Goal: Task Accomplishment & Management: Manage account settings

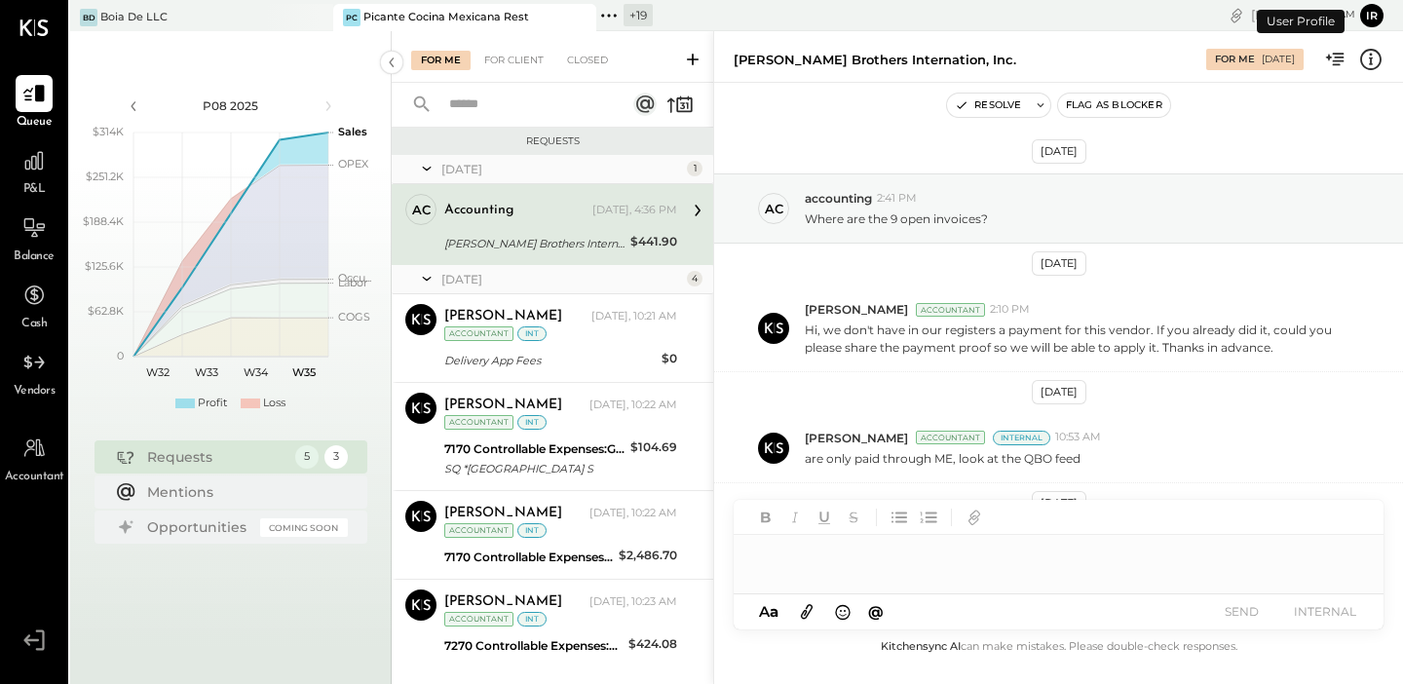
scroll to position [104, 0]
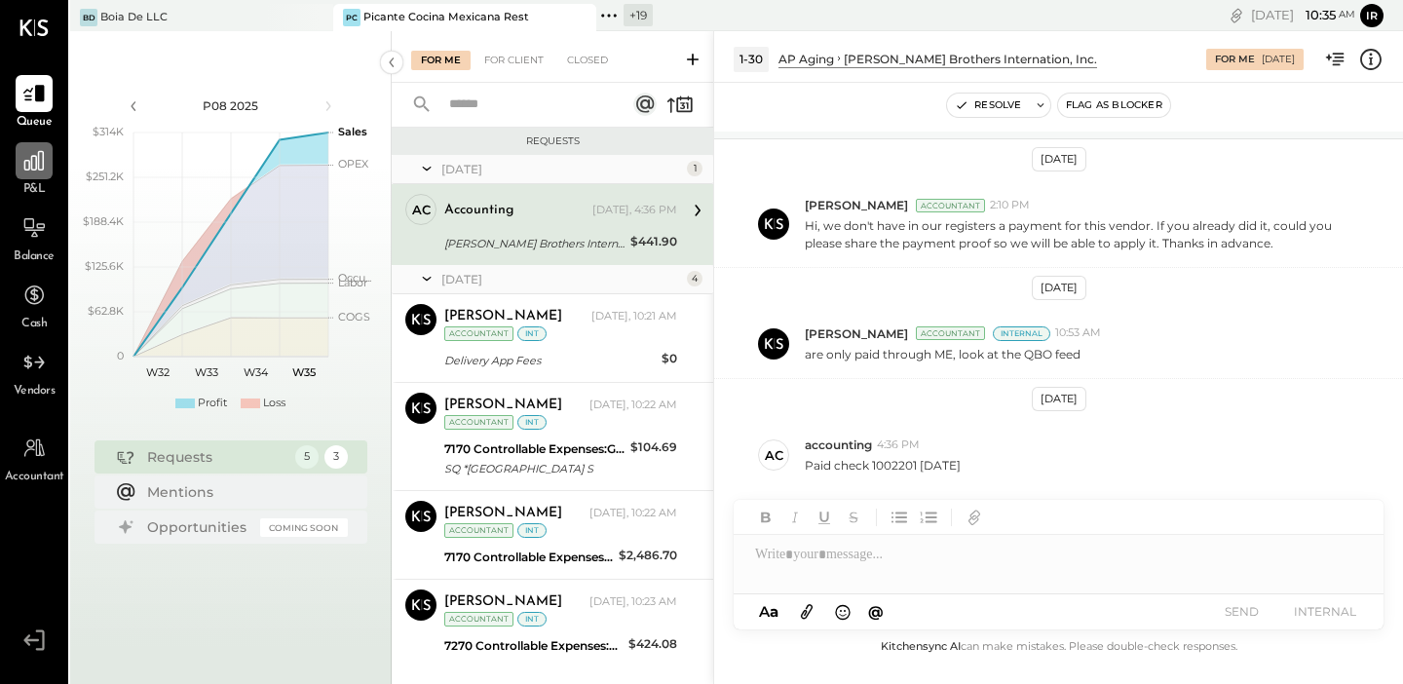
click at [26, 175] on div at bounding box center [34, 160] width 37 height 37
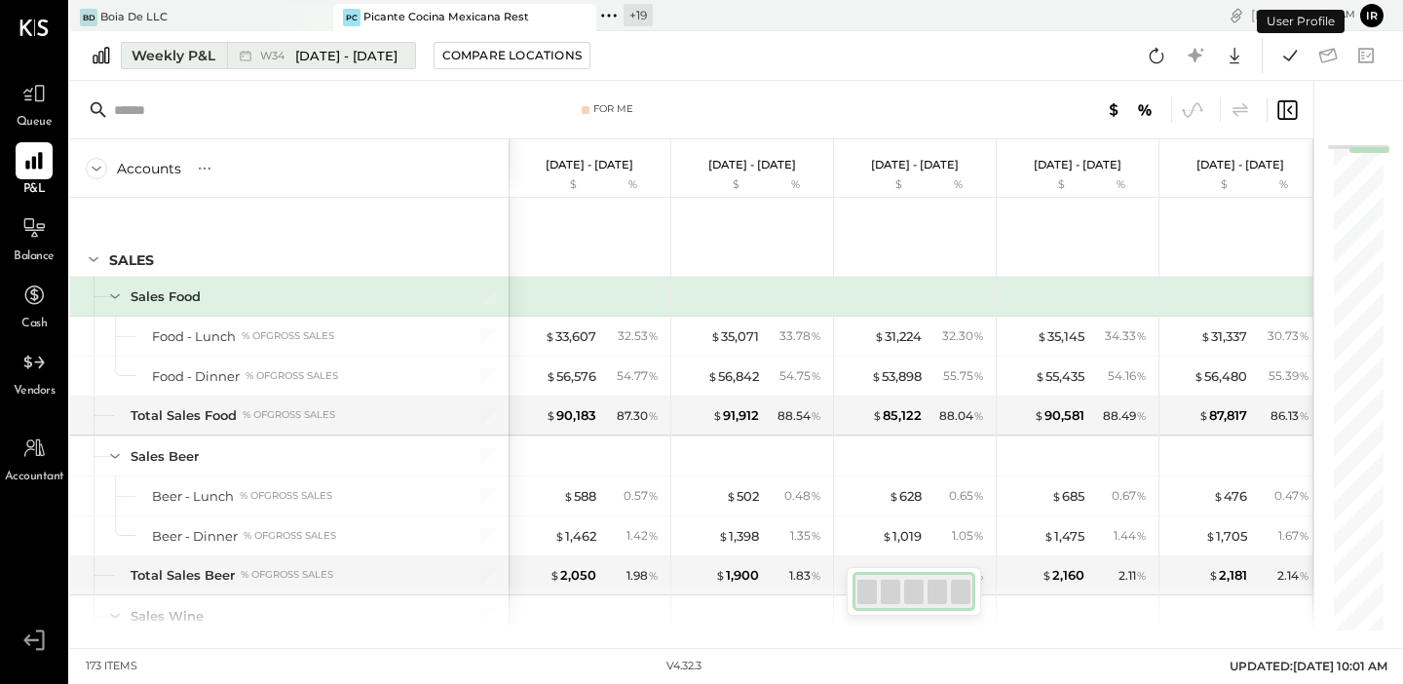
click at [304, 54] on span "Aug 18 - 24, 2025" at bounding box center [346, 56] width 102 height 19
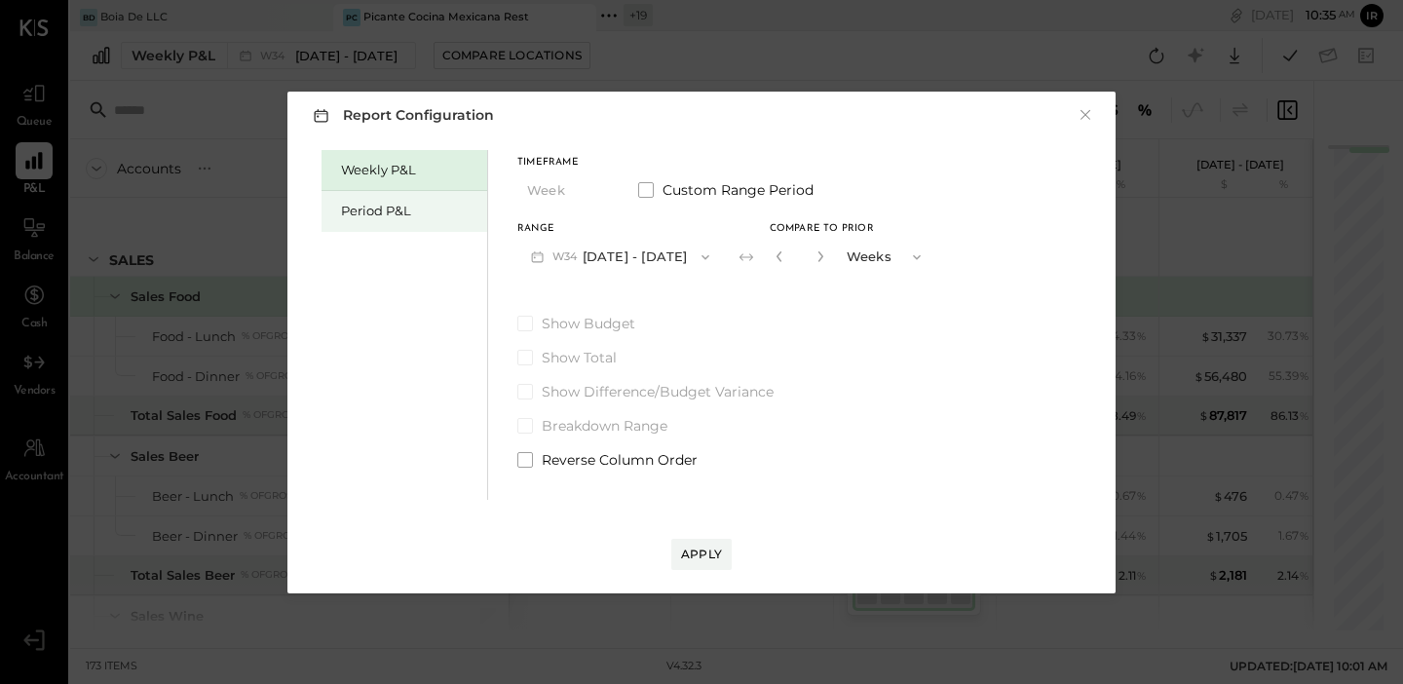
click at [370, 210] on div "Period P&L" at bounding box center [409, 211] width 136 height 19
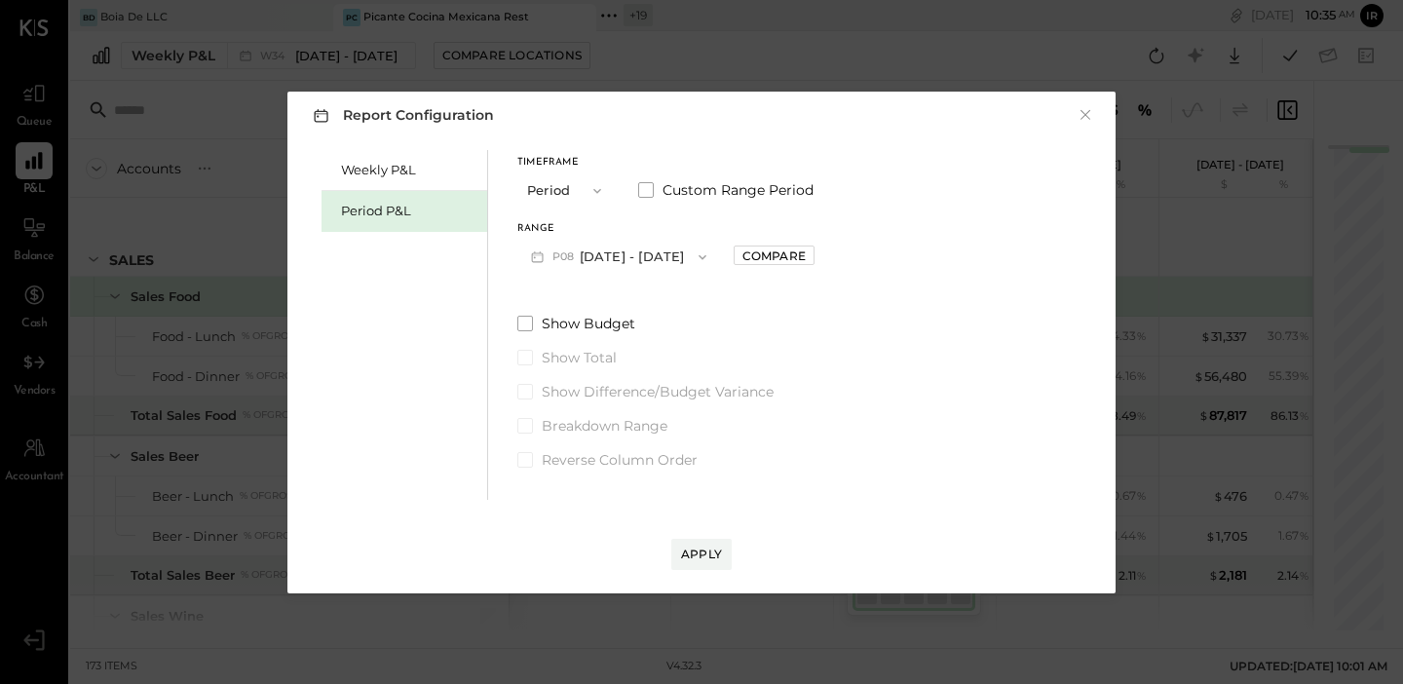
click at [655, 262] on button "P08 Aug 4 - 31, 2025" at bounding box center [618, 257] width 203 height 36
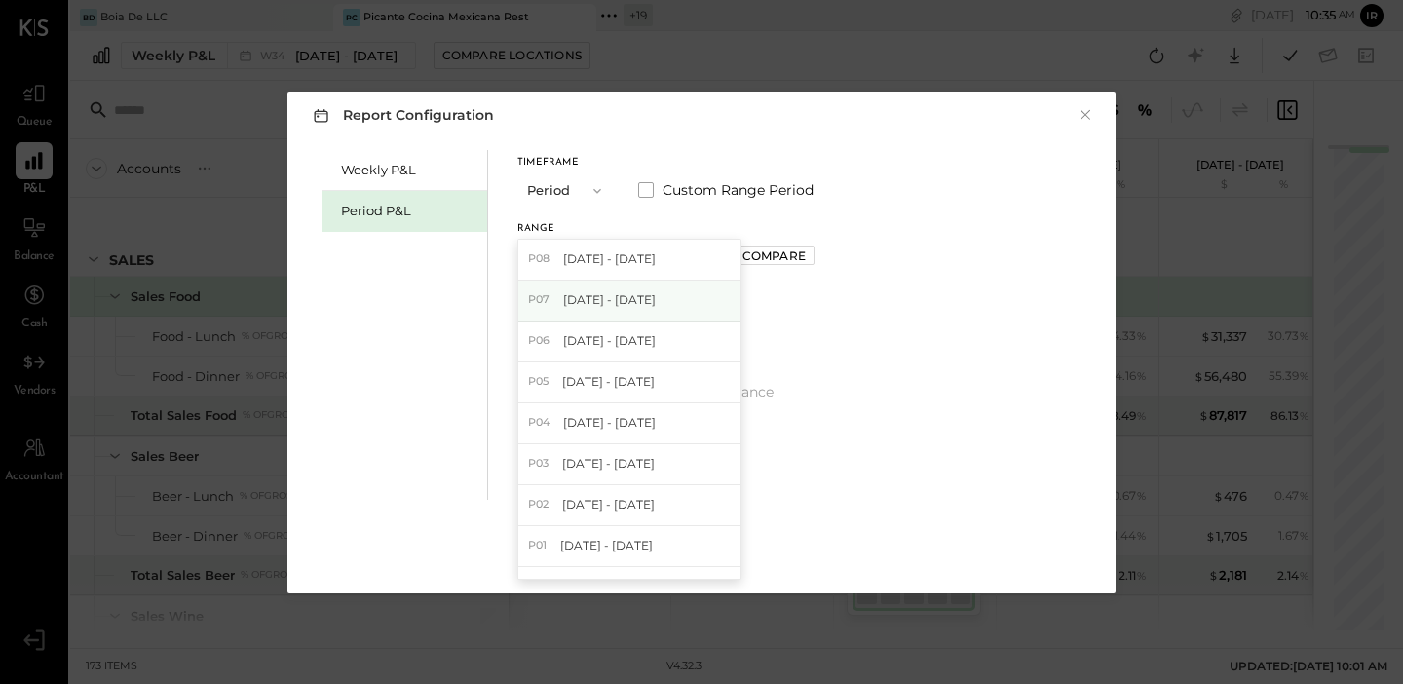
click at [634, 299] on span "[DATE] - [DATE]" at bounding box center [609, 299] width 93 height 17
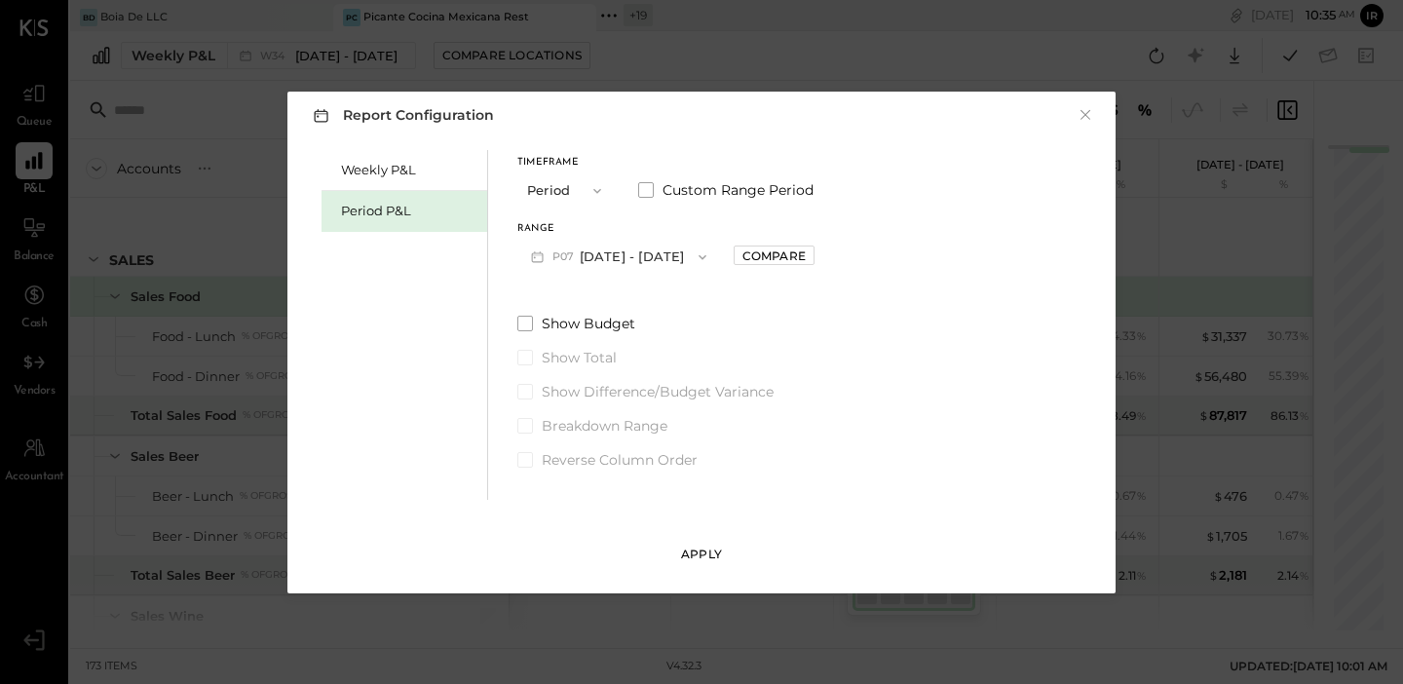
click at [705, 546] on div "Apply" at bounding box center [701, 554] width 41 height 17
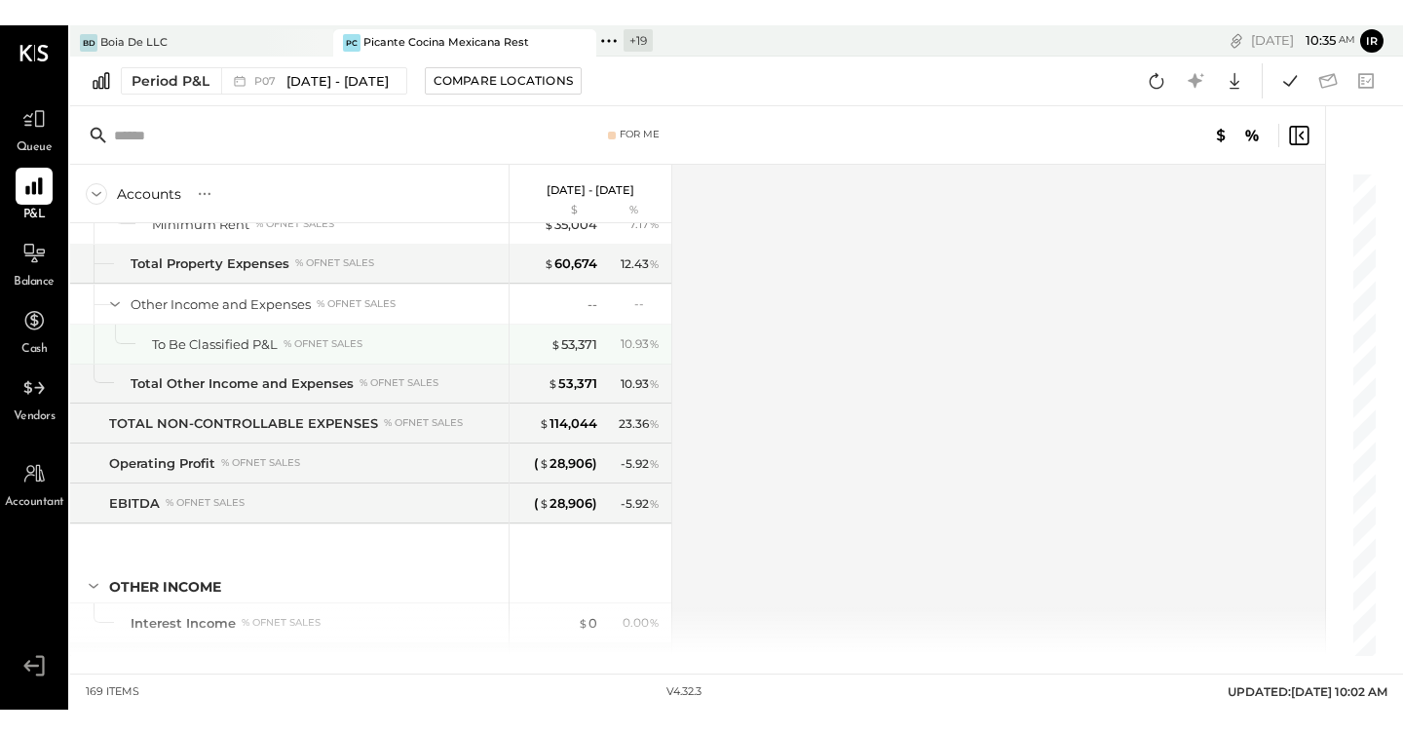
scroll to position [5441, 0]
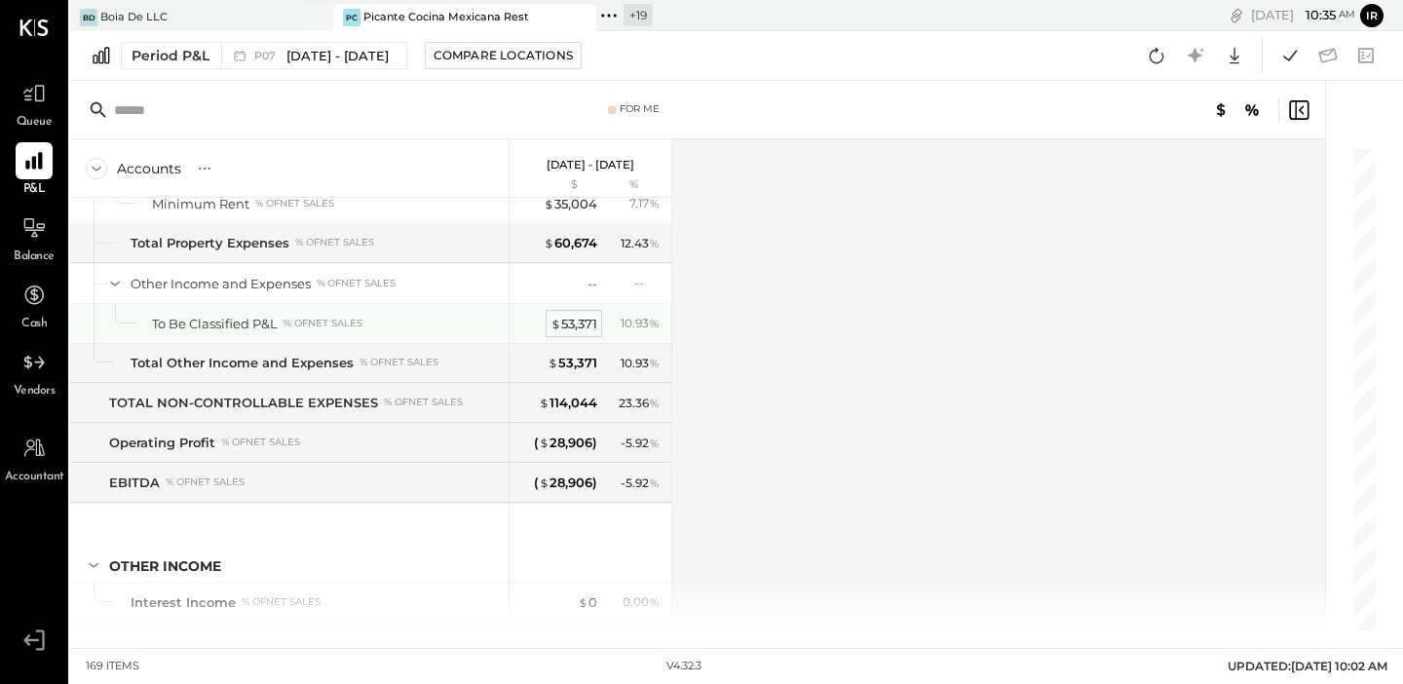
click at [575, 324] on div "$ 53,371" at bounding box center [574, 324] width 47 height 19
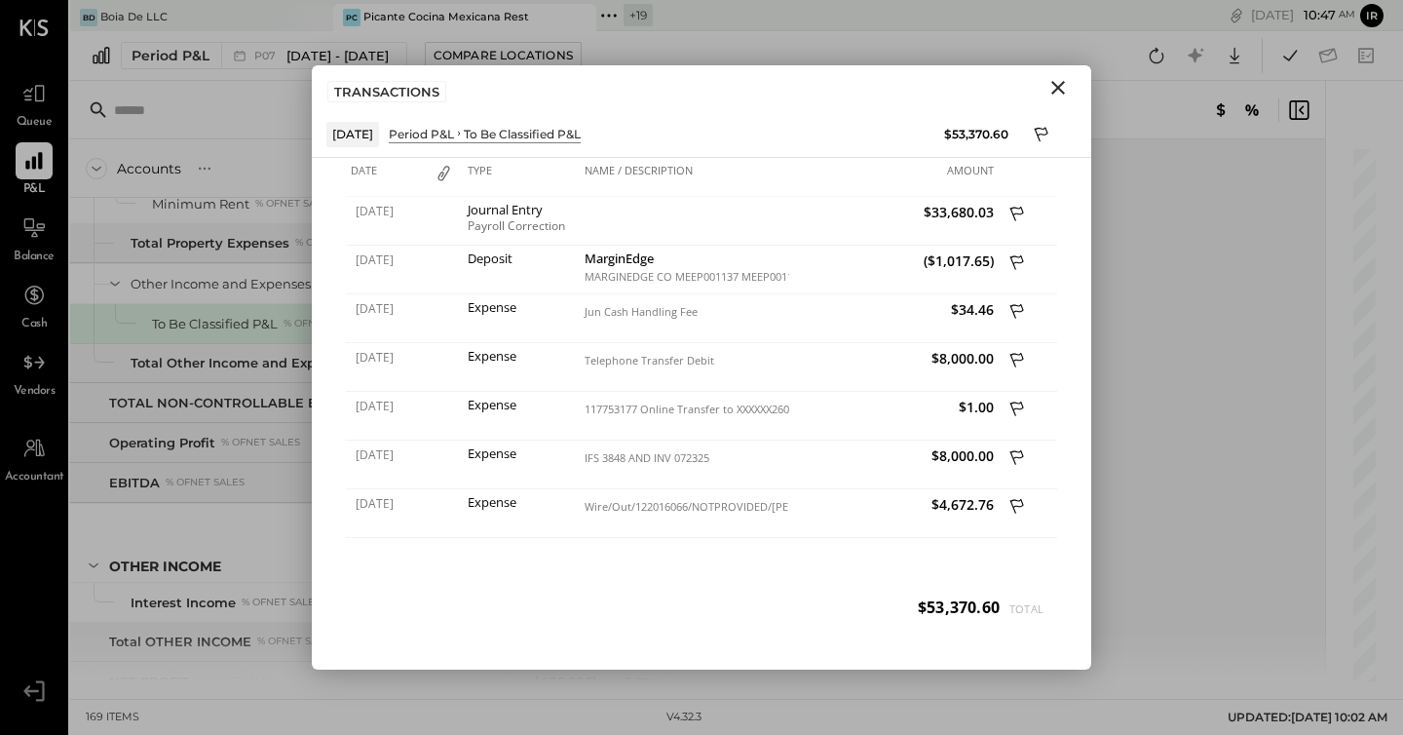
click at [267, 111] on input "text" at bounding box center [267, 110] width 307 height 35
click at [1061, 89] on icon "Close" at bounding box center [1058, 87] width 23 height 23
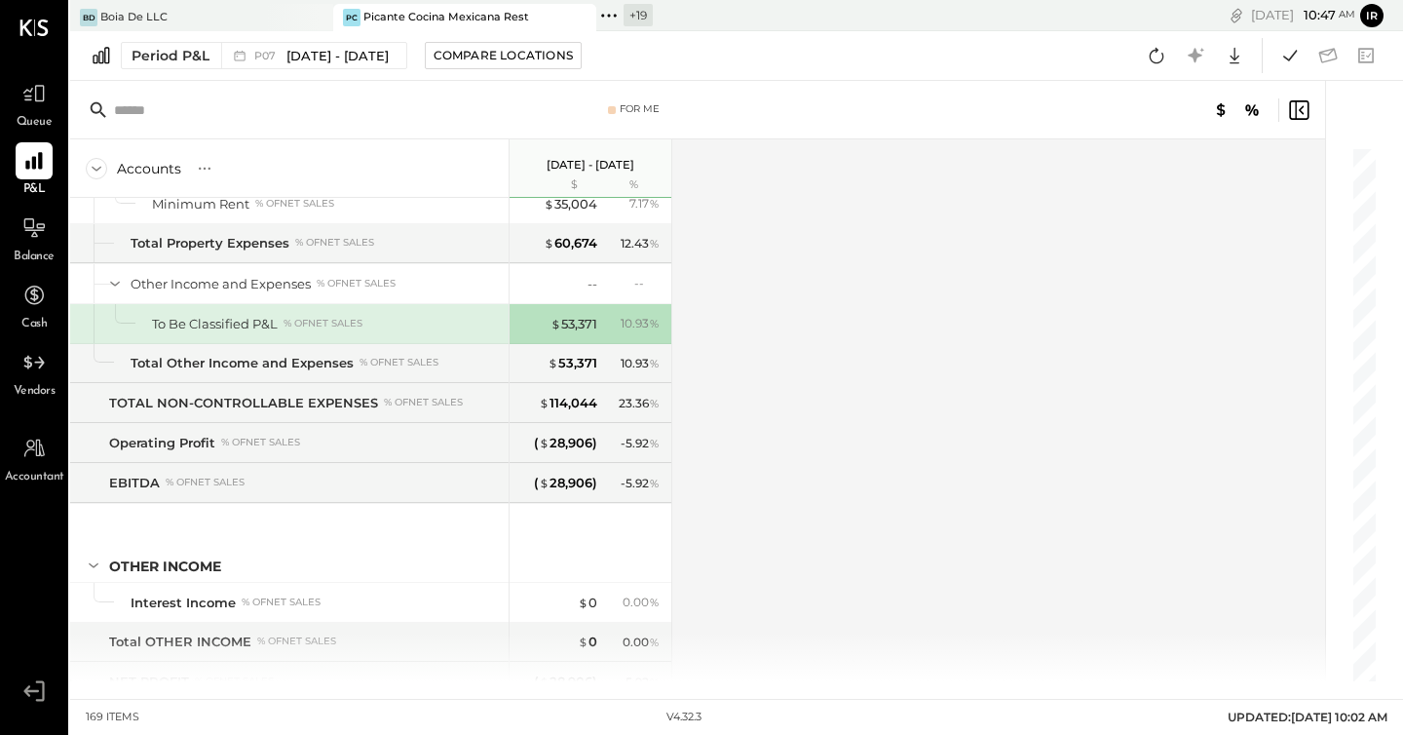
click at [27, 67] on div "Queue P&L Balance Cash Vendors Accountant v 4.32.3" at bounding box center [34, 367] width 68 height 735
click at [31, 87] on icon at bounding box center [33, 93] width 25 height 25
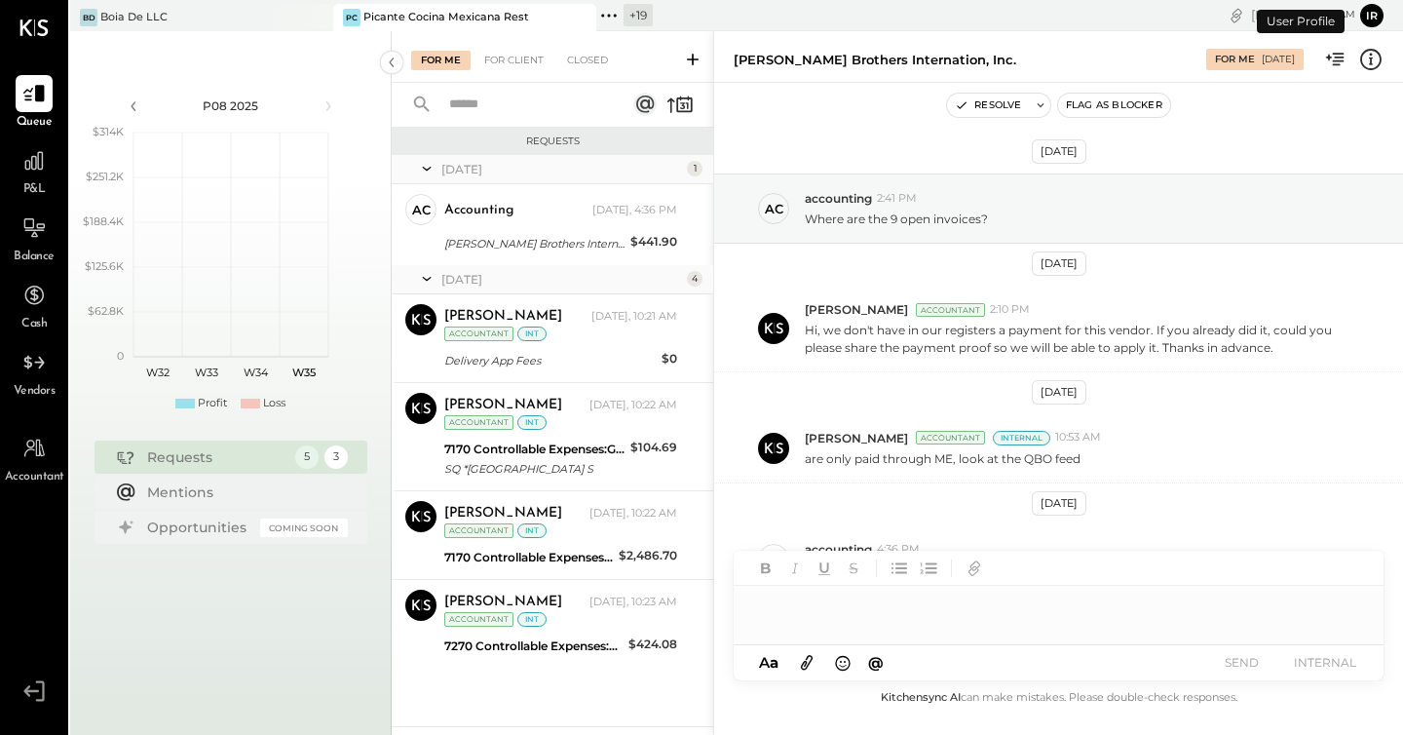
scroll to position [54, 0]
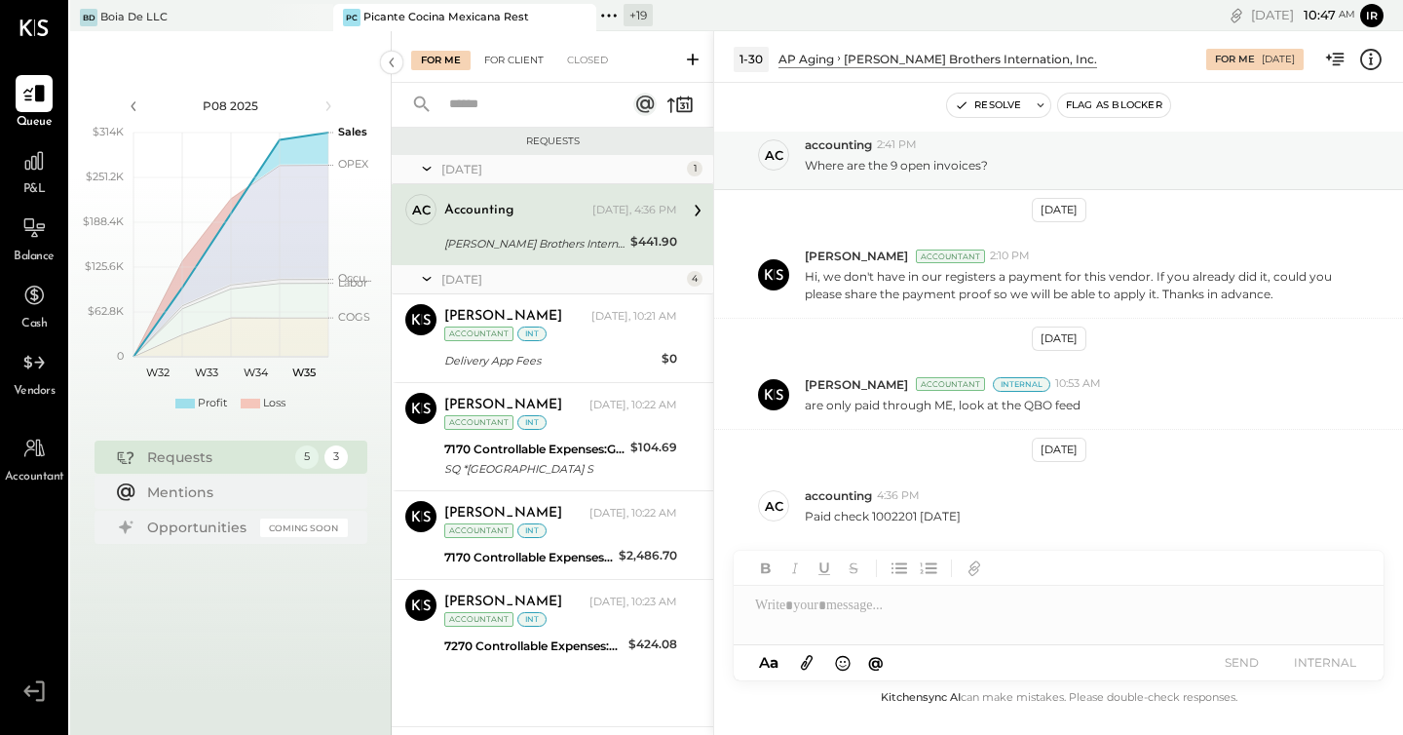
click at [506, 55] on div "For Client" at bounding box center [514, 60] width 79 height 19
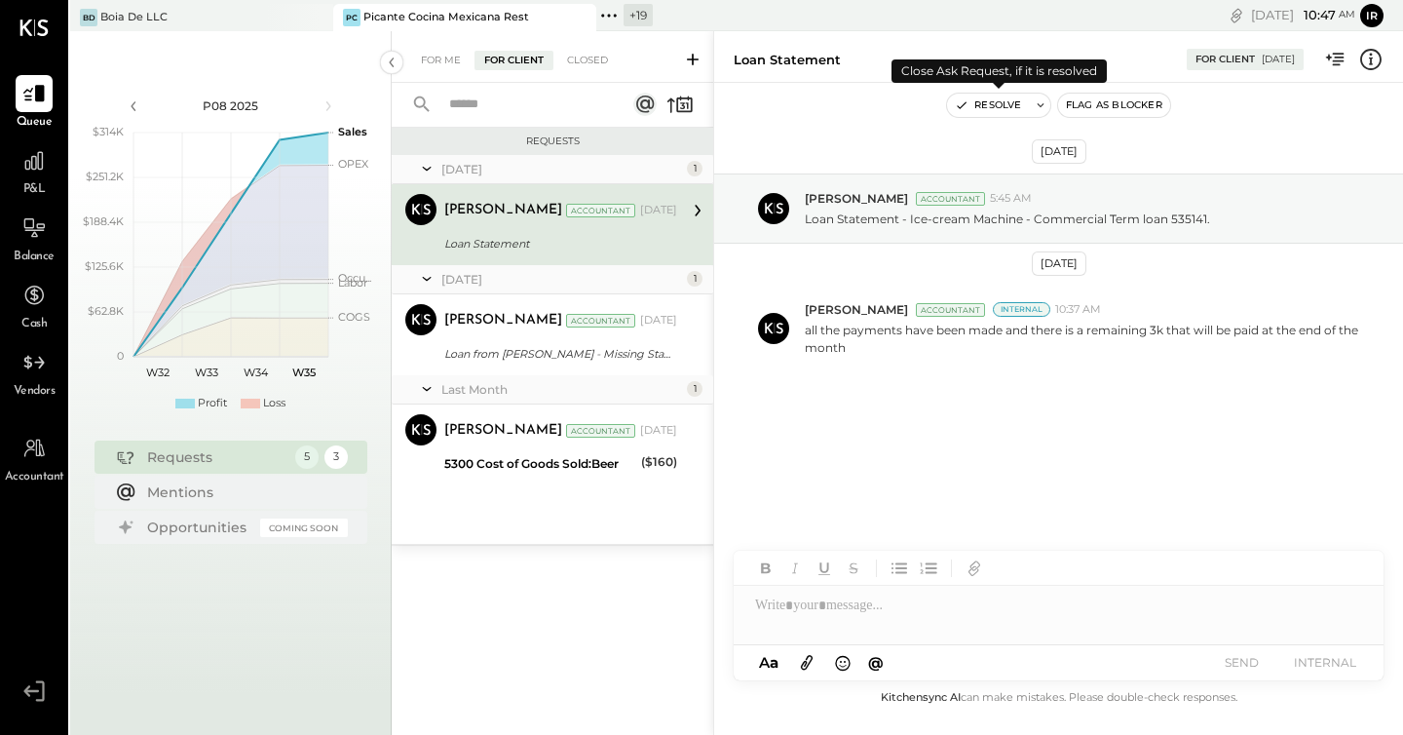
click at [984, 110] on button "Resolve" at bounding box center [988, 105] width 82 height 23
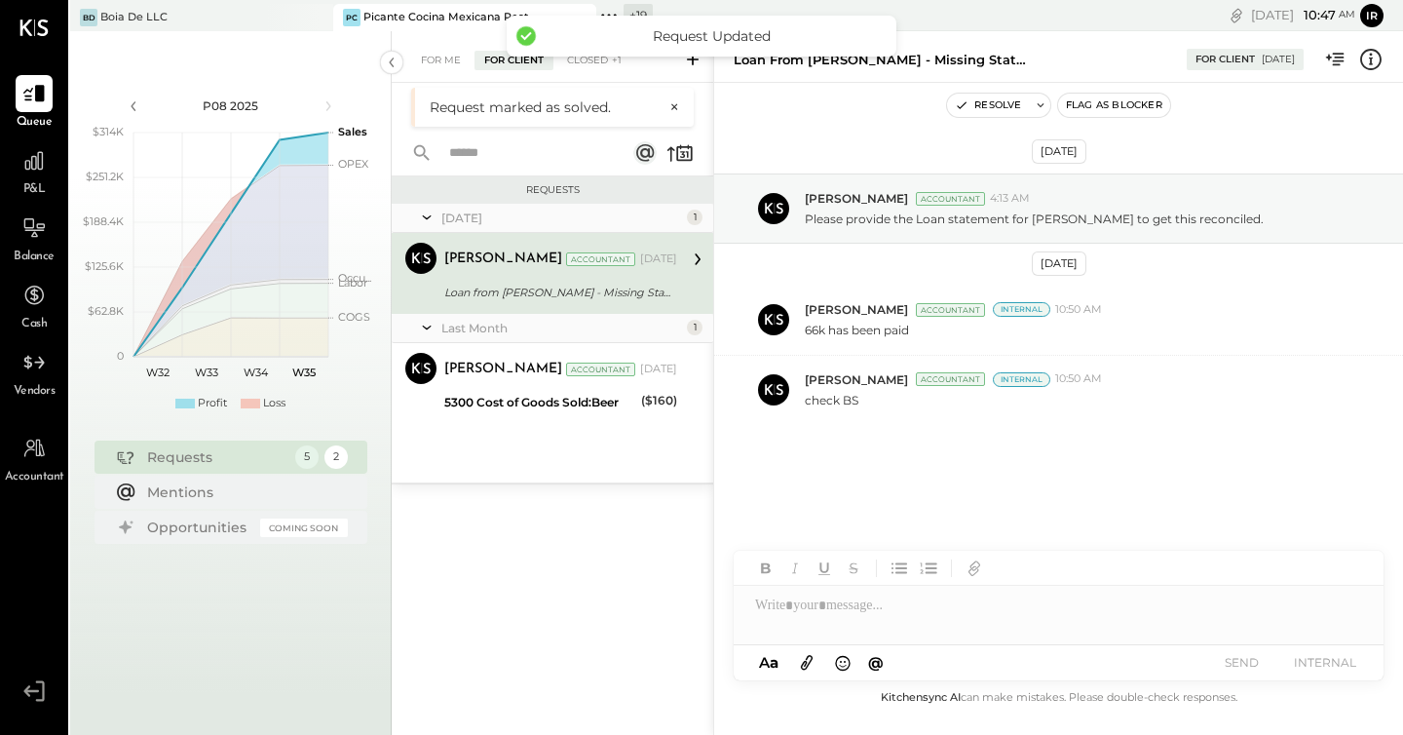
click at [547, 281] on div "Loan from Jennifer Sherman - Missing Statement" at bounding box center [557, 292] width 227 height 23
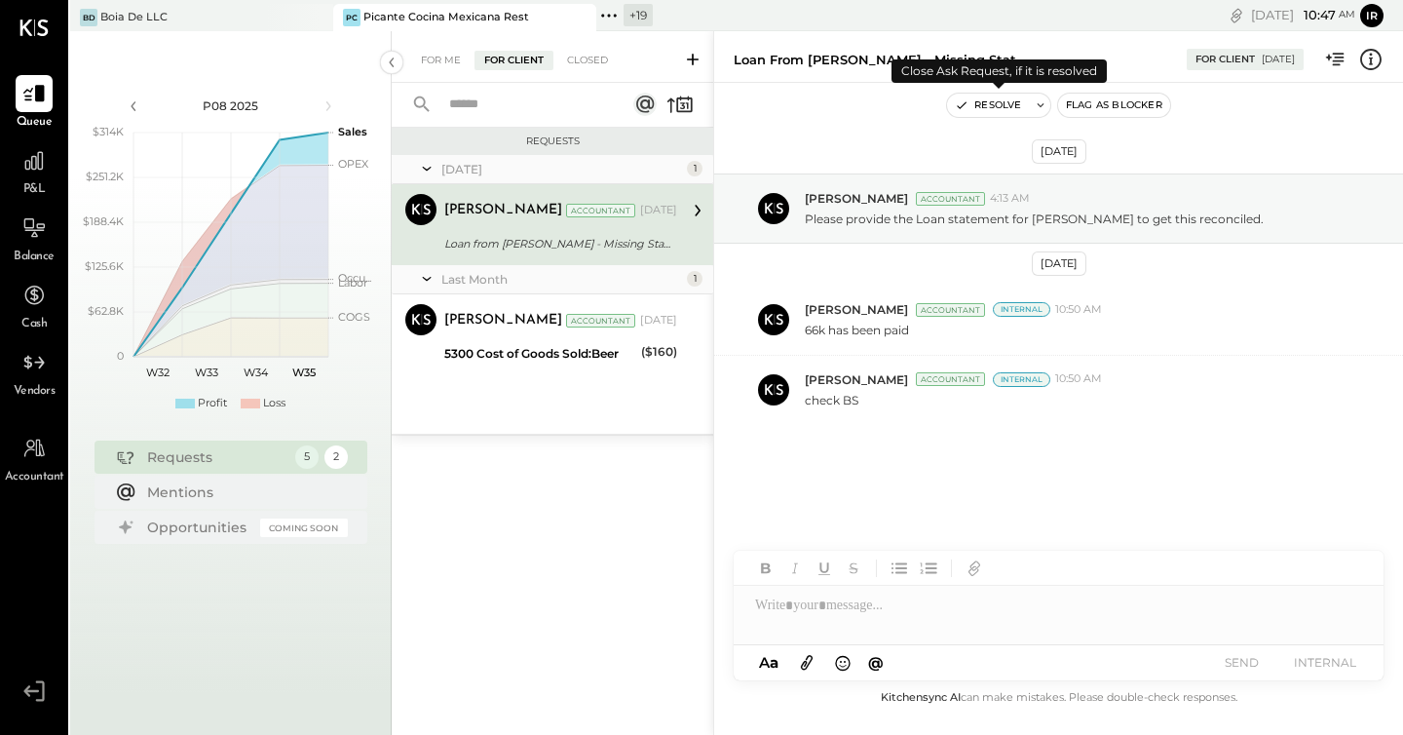
click at [966, 100] on icon "button" at bounding box center [962, 105] width 14 height 14
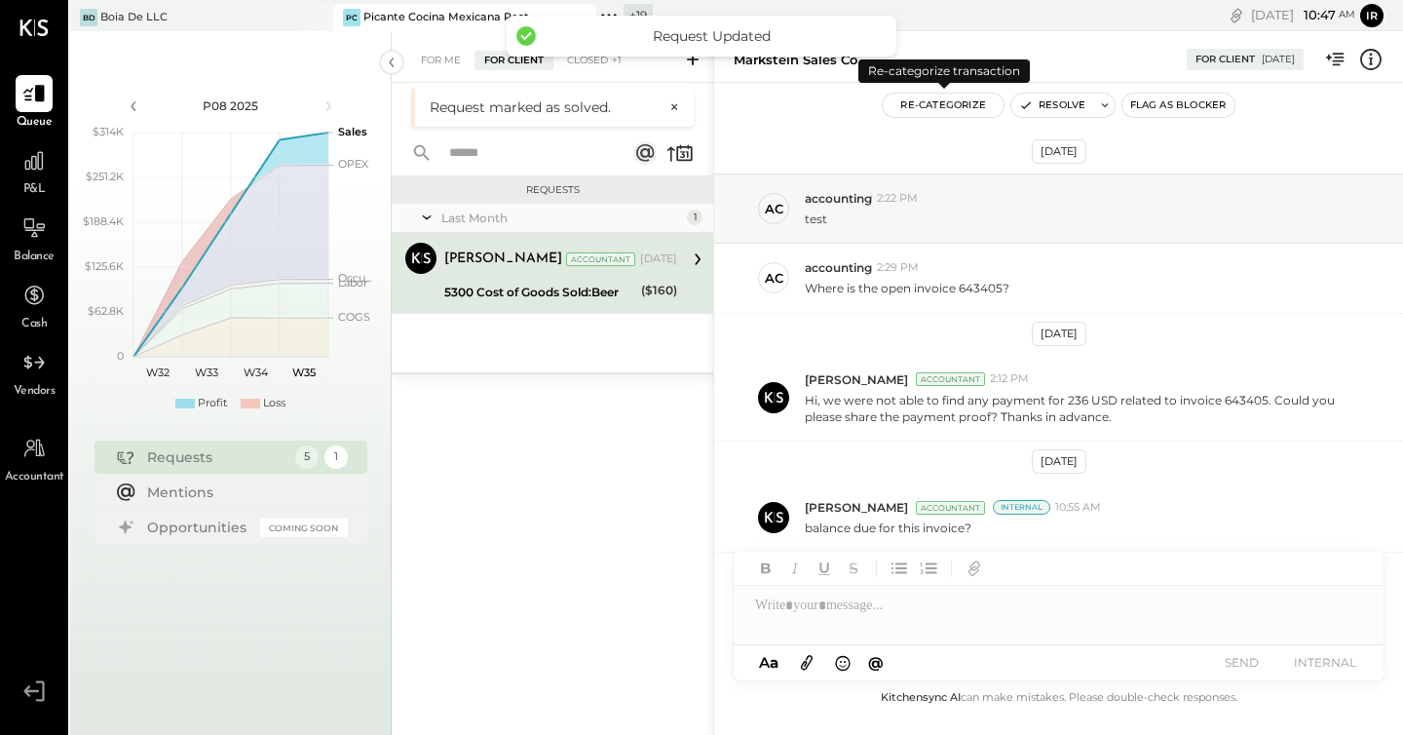
scroll to position [81, 0]
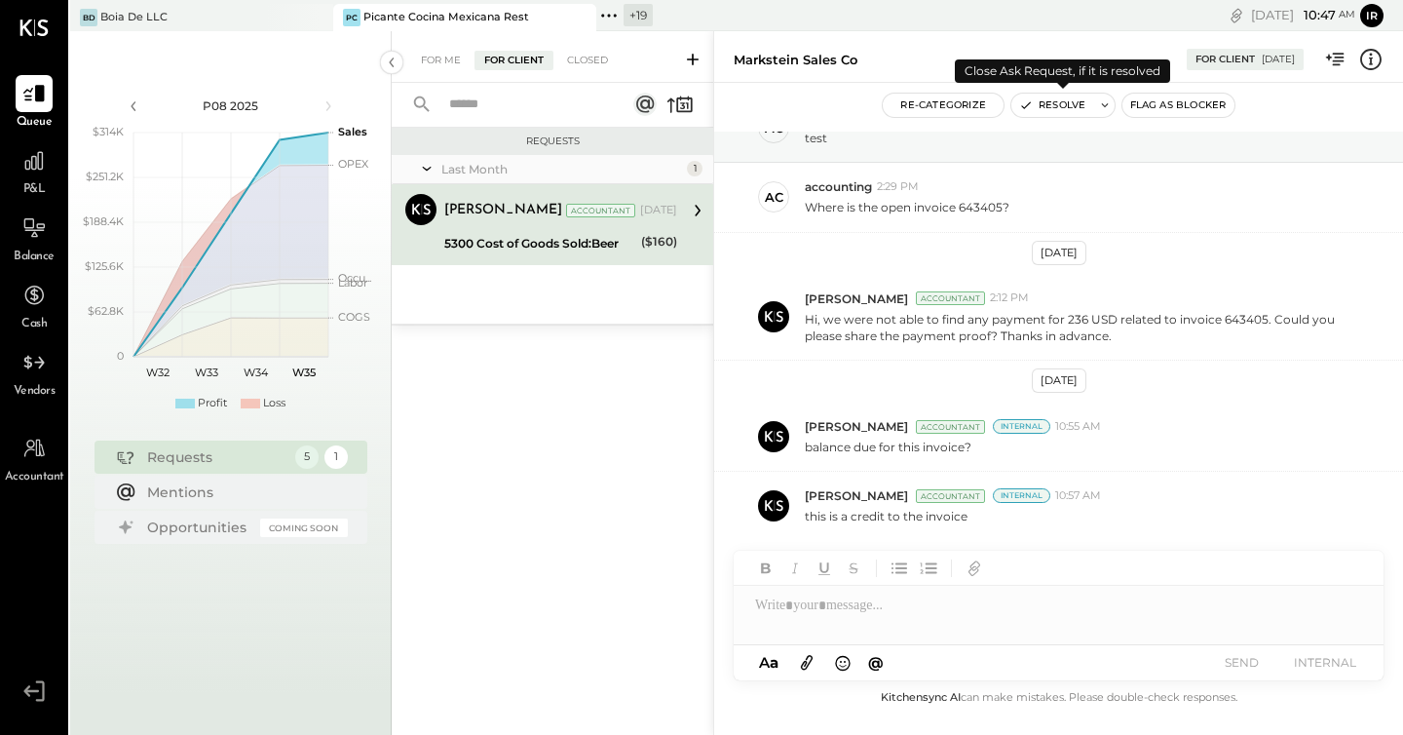
click at [1055, 113] on button "Resolve" at bounding box center [1052, 105] width 82 height 23
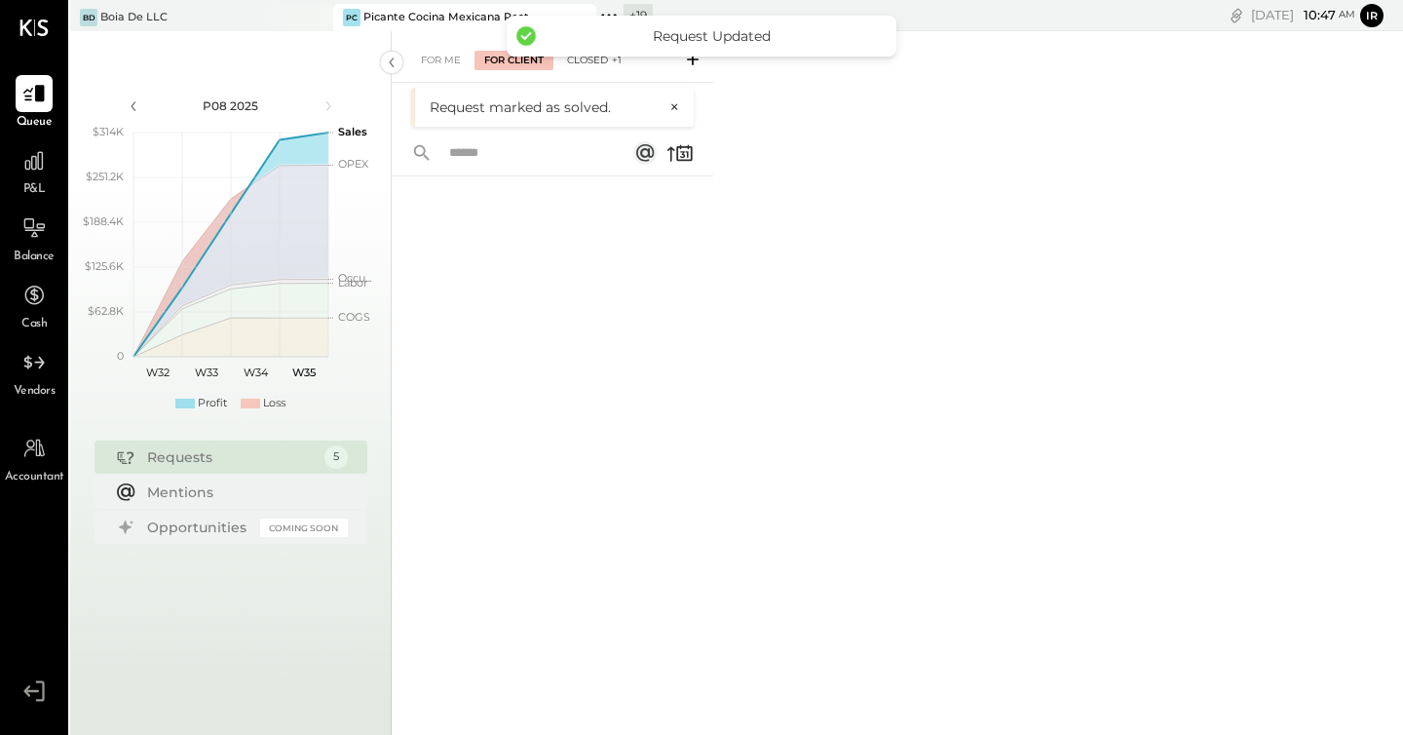
click at [606, 64] on div "Closed +1" at bounding box center [594, 60] width 74 height 19
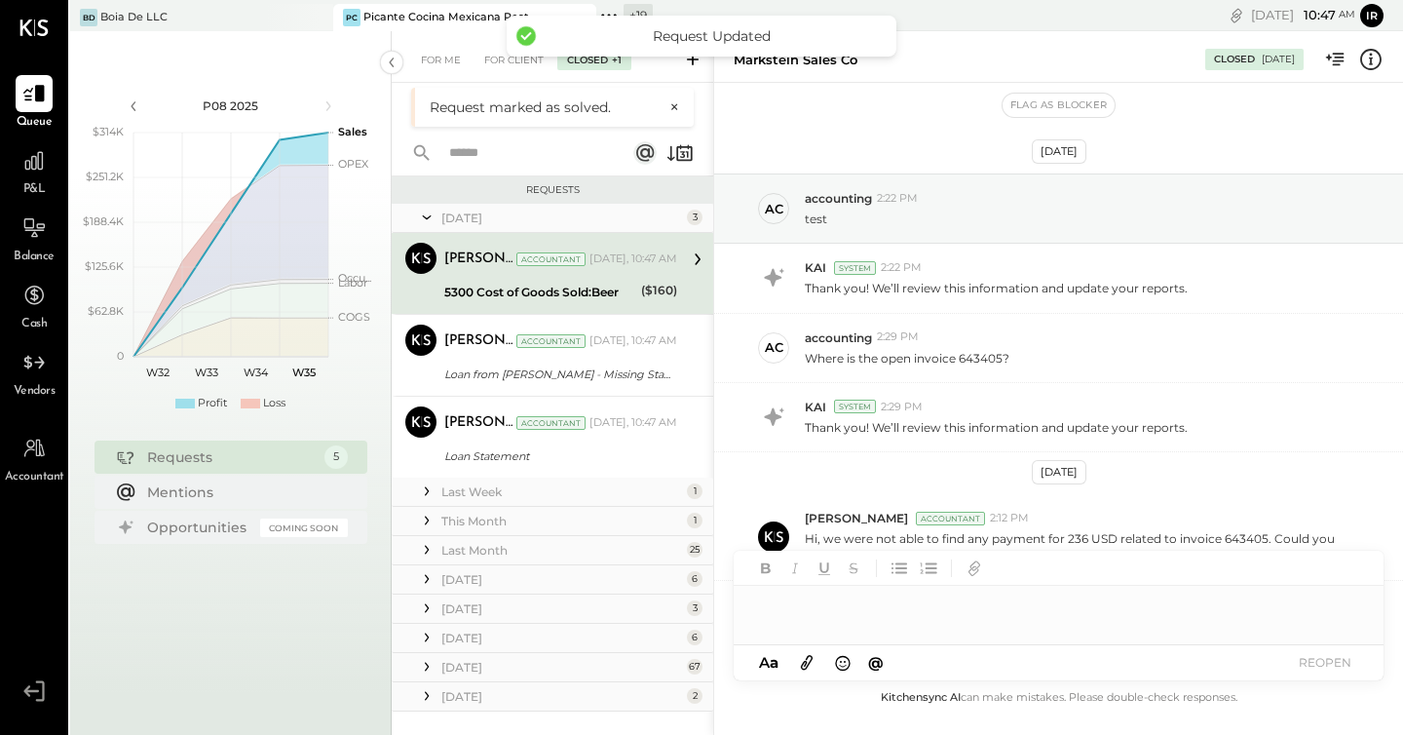
scroll to position [220, 0]
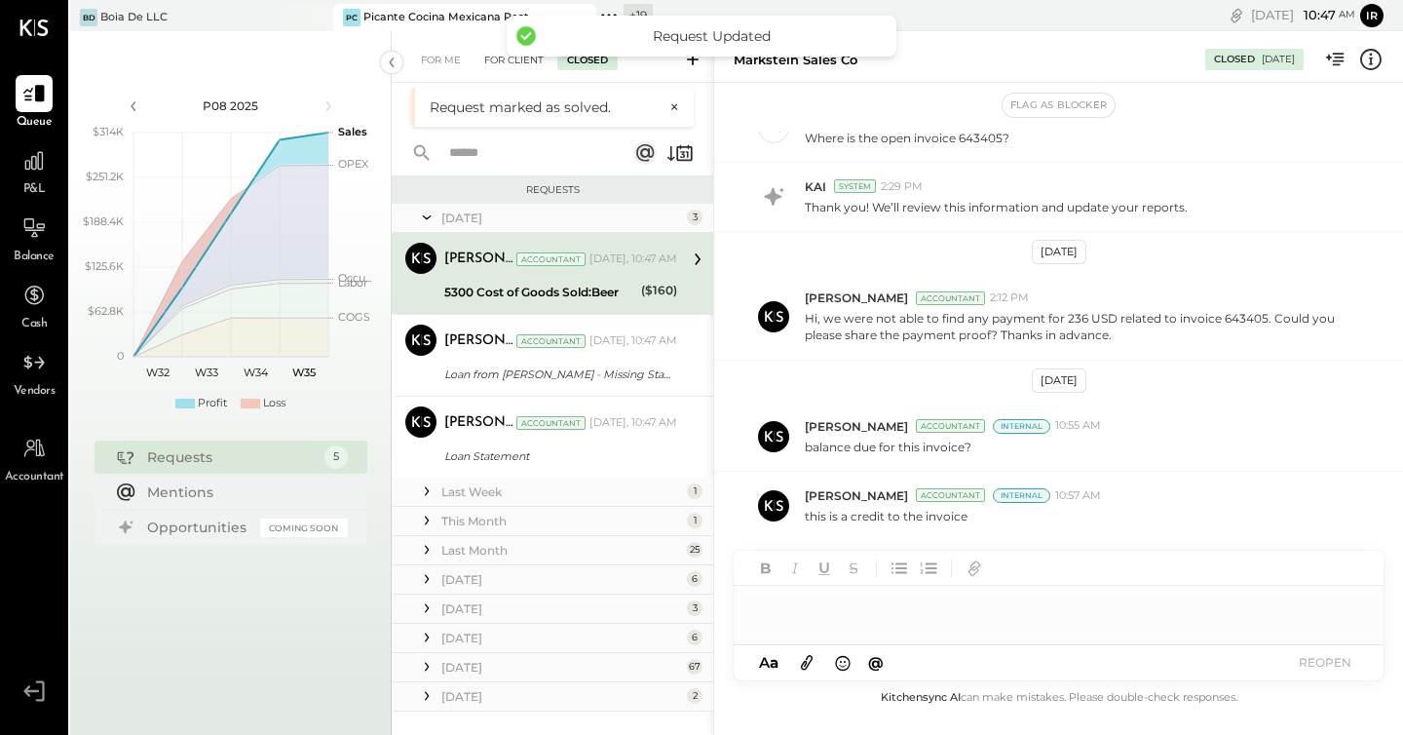
click at [500, 60] on div "For Client" at bounding box center [514, 60] width 79 height 19
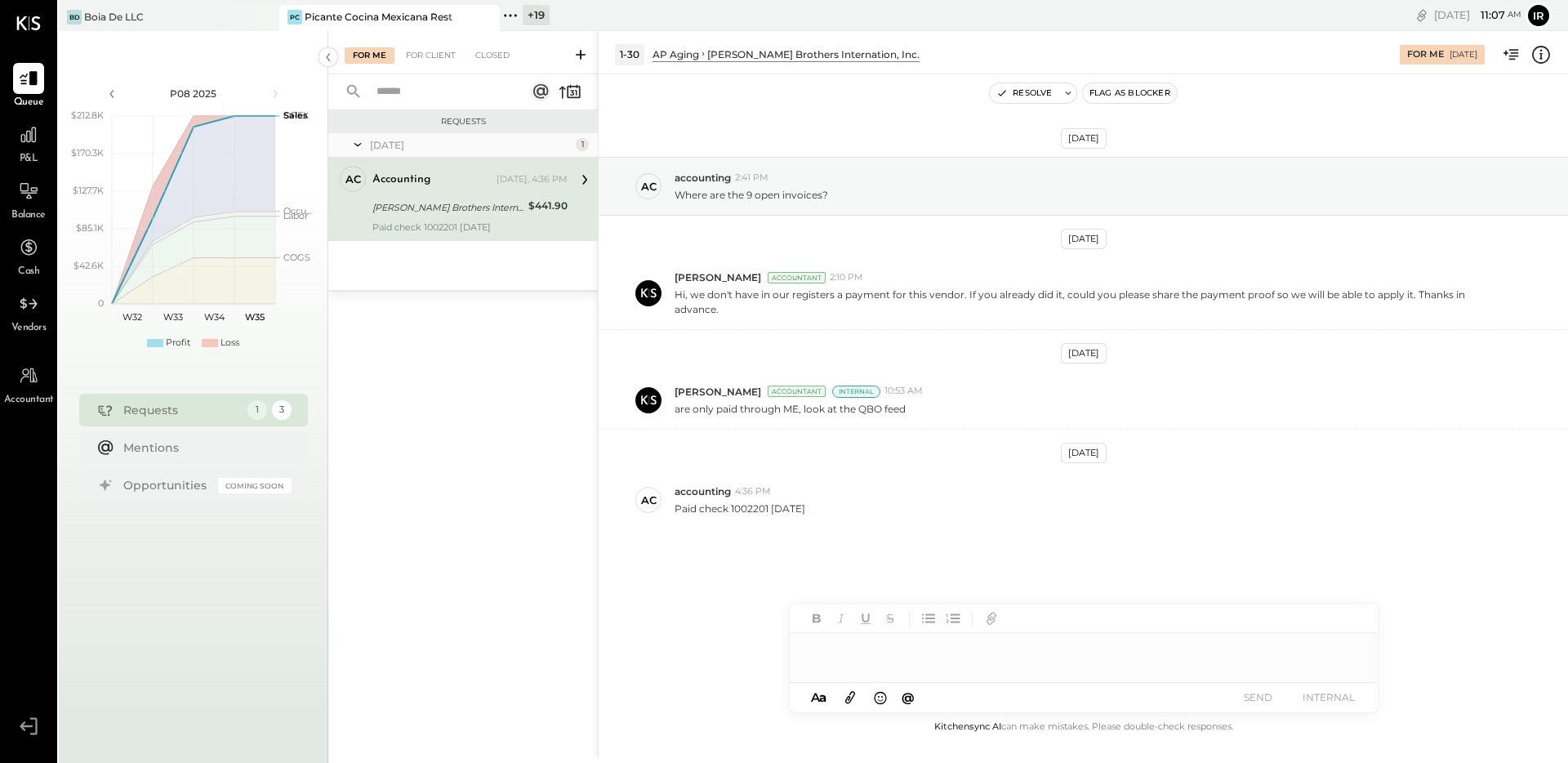
click at [34, 150] on div "P&L" at bounding box center [28, 143] width 31 height 48
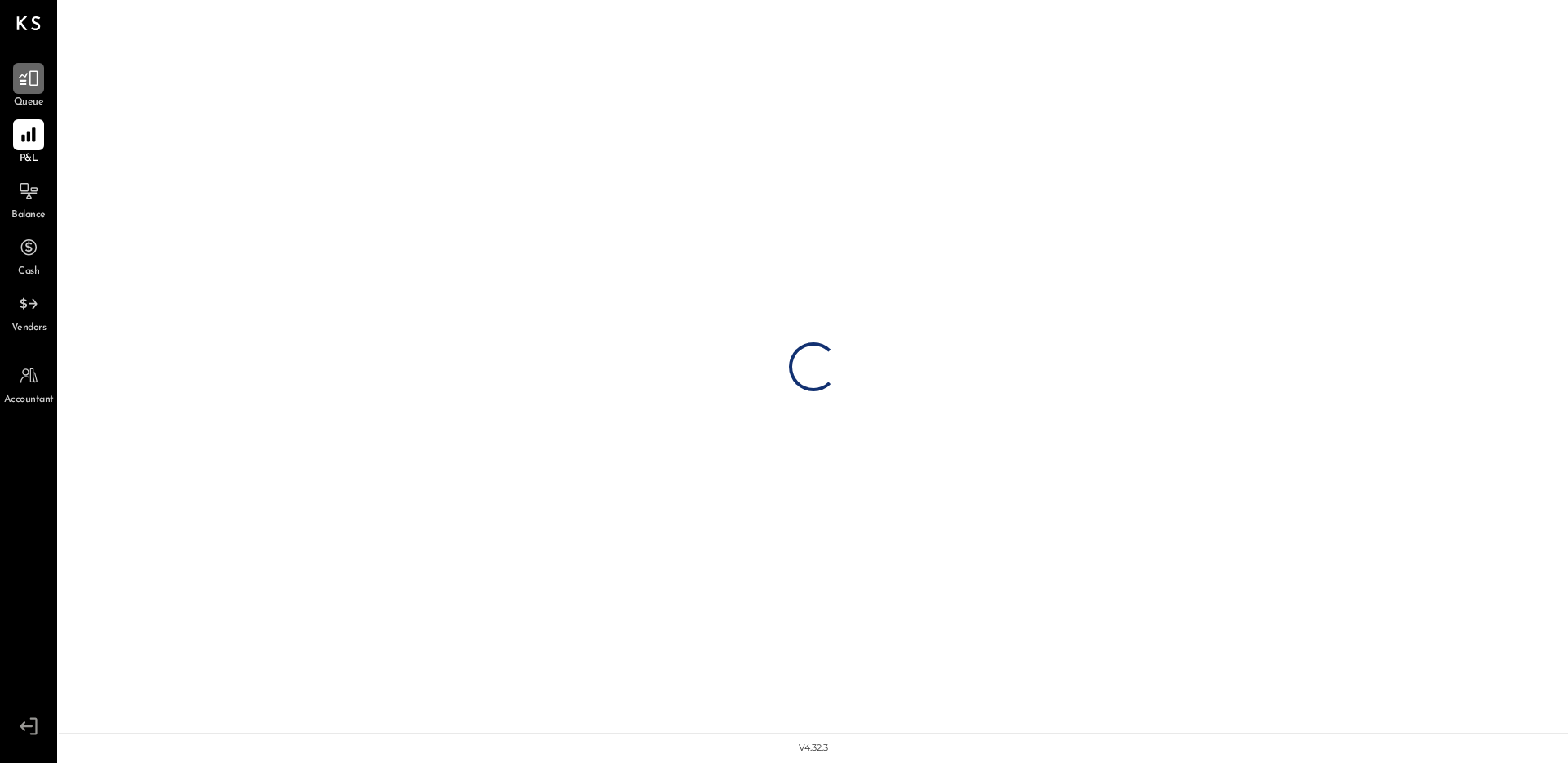
click at [22, 76] on icon at bounding box center [28, 78] width 21 height 21
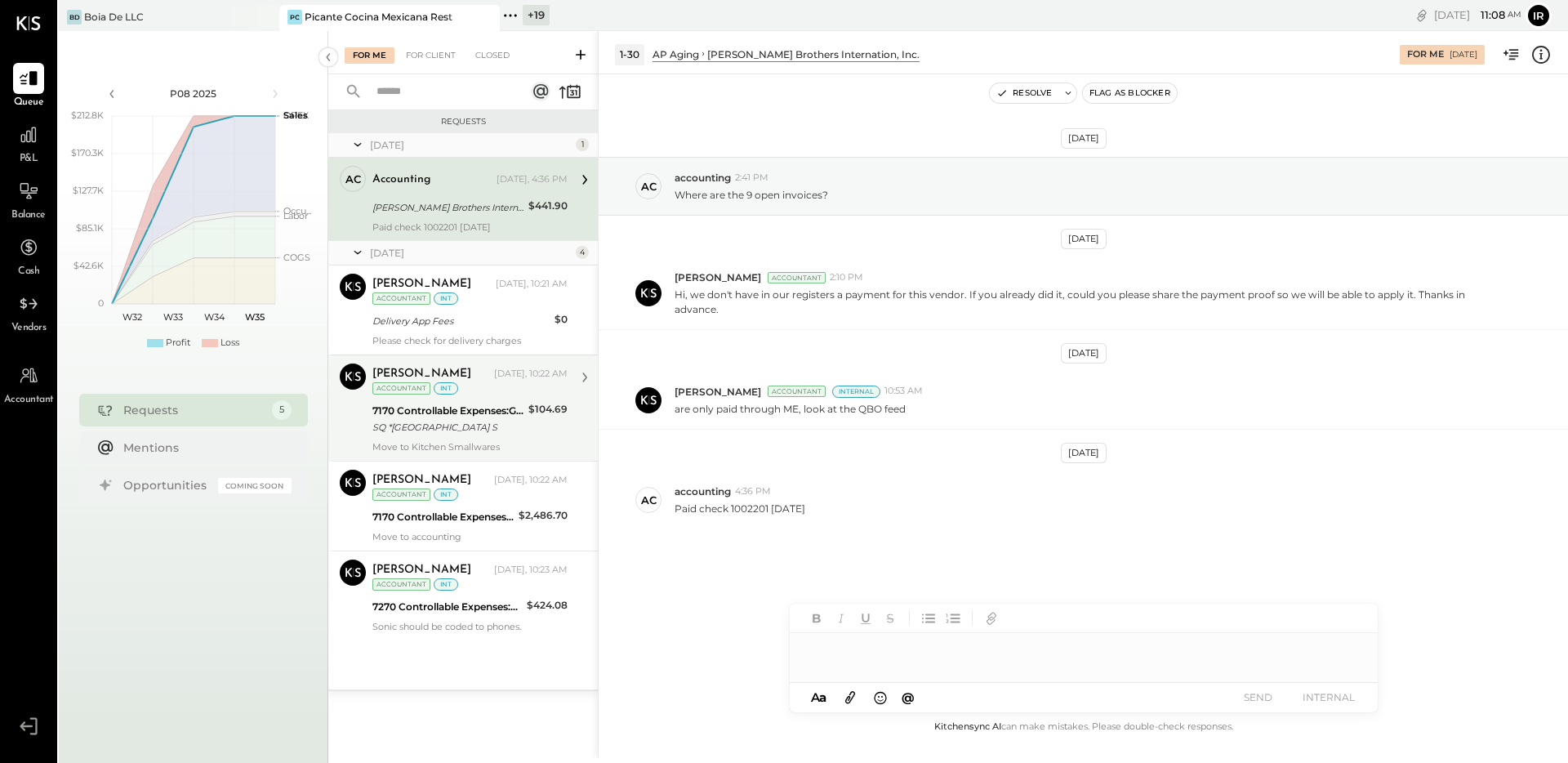
click at [511, 420] on div "SQ *[GEOGRAPHIC_DATA] S" at bounding box center [448, 427] width 151 height 16
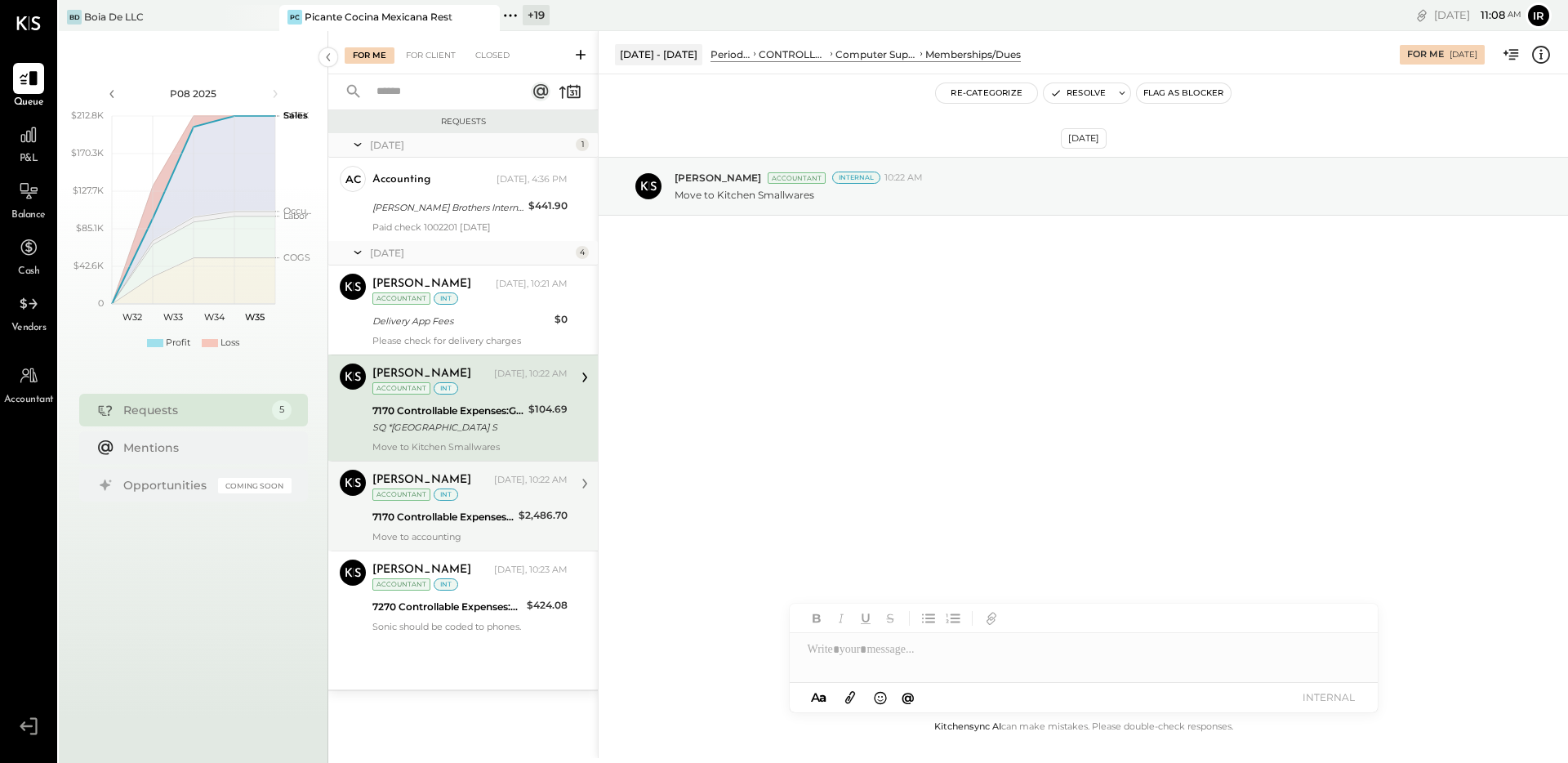
click at [460, 487] on div "[PERSON_NAME]" at bounding box center [431, 480] width 118 height 16
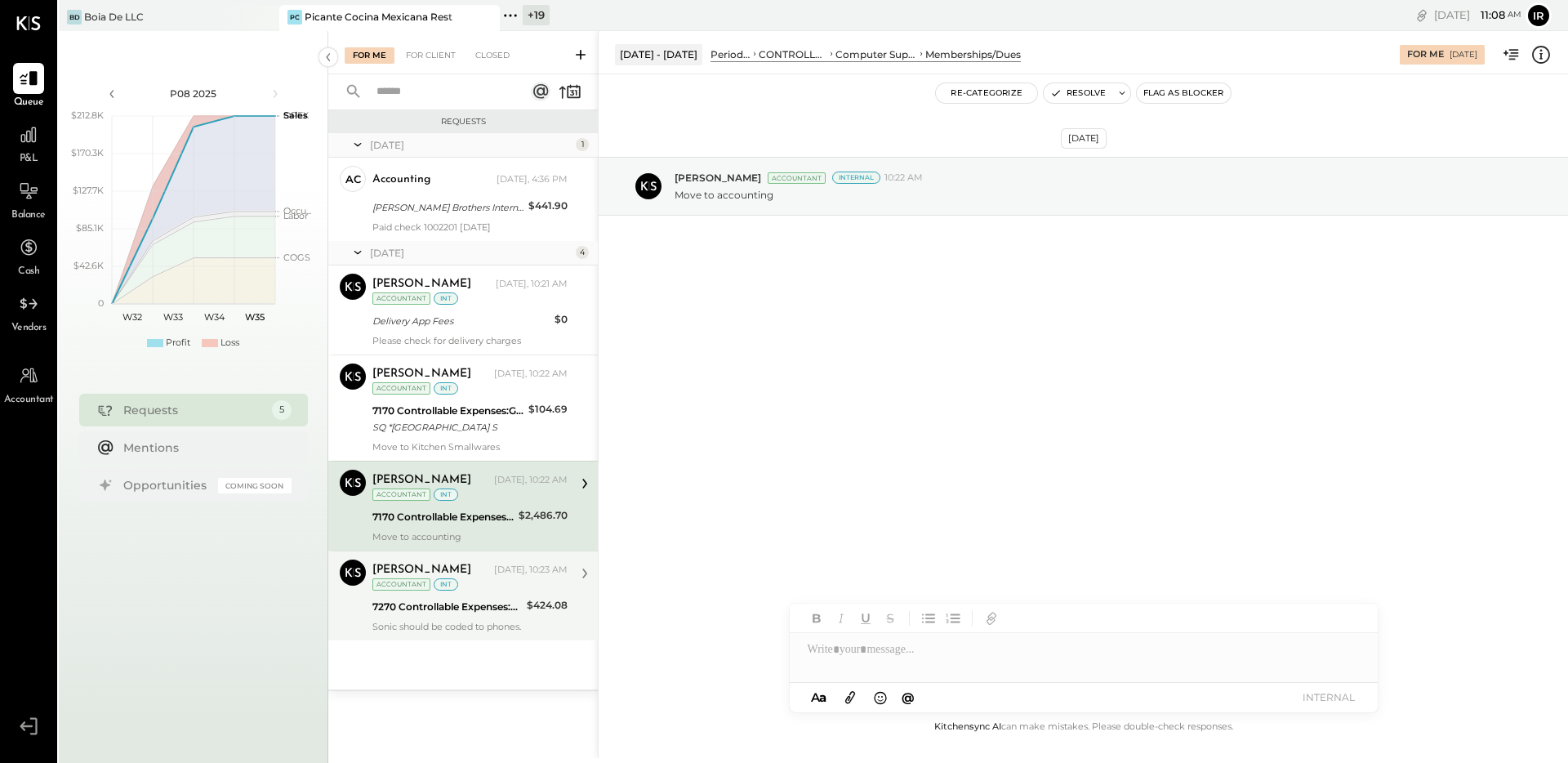
click at [473, 616] on div "7270 Controllable Expenses:General & Administrative Expenses:Subscription TV/Sa…" at bounding box center [447, 606] width 149 height 19
